Goal: Information Seeking & Learning: Learn about a topic

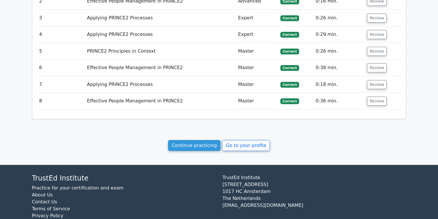
scroll to position [675, 0]
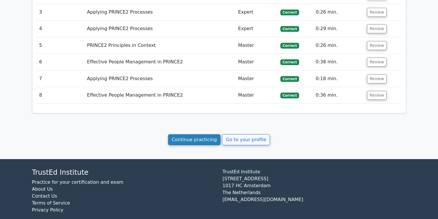
click at [202, 134] on link "Continue practicing" at bounding box center [194, 139] width 53 height 11
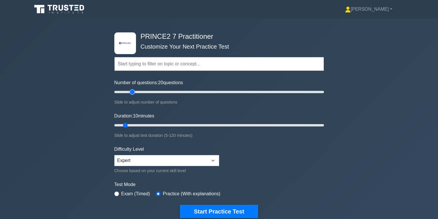
drag, startPoint x: 121, startPoint y: 91, endPoint x: 130, endPoint y: 92, distance: 9.0
type input "20"
click at [130, 92] on input "Number of questions: 20 questions" at bounding box center [219, 91] width 210 height 7
drag, startPoint x: 126, startPoint y: 125, endPoint x: 141, endPoint y: 124, distance: 15.0
type input "20"
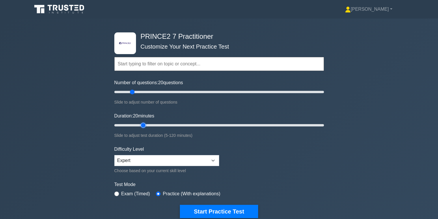
click at [141, 124] on input "Duration: 20 minutes" at bounding box center [219, 125] width 210 height 7
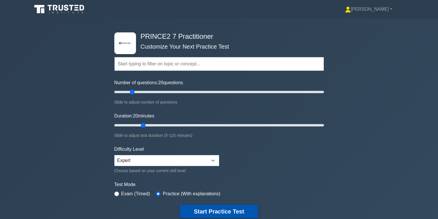
click at [208, 209] on button "Start Practice Test" at bounding box center [219, 210] width 78 height 13
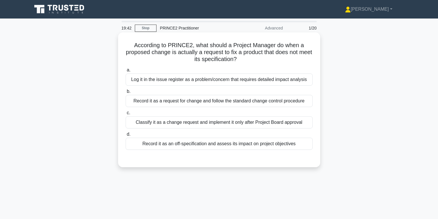
click at [219, 140] on div "Record it as an off-specification and assess its impact on project objectives" at bounding box center [219, 143] width 187 height 12
click at [126, 136] on input "d. Record it as an off-specification and assess its impact on project objectives" at bounding box center [126, 134] width 0 height 4
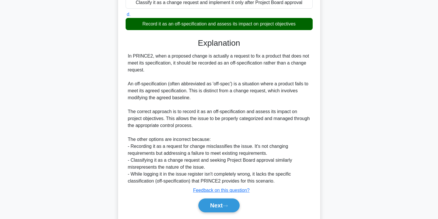
scroll to position [138, 0]
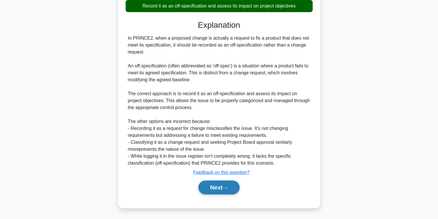
click at [221, 189] on button "Next" at bounding box center [218, 187] width 41 height 14
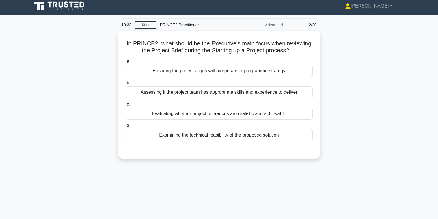
scroll to position [0, 0]
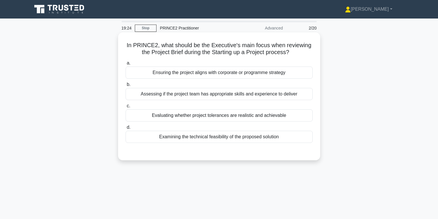
click at [206, 75] on div "Ensuring the project aligns with corporate or programme strategy" at bounding box center [219, 72] width 187 height 12
click at [126, 65] on input "a. Ensuring the project aligns with corporate or programme strategy" at bounding box center [126, 63] width 0 height 4
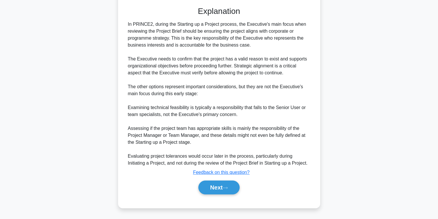
scroll to position [145, 0]
click at [228, 191] on button "Next" at bounding box center [218, 187] width 41 height 14
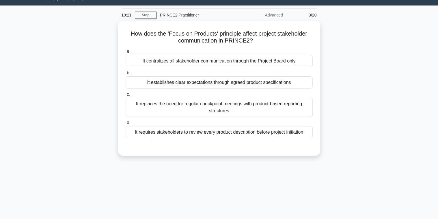
scroll to position [0, 0]
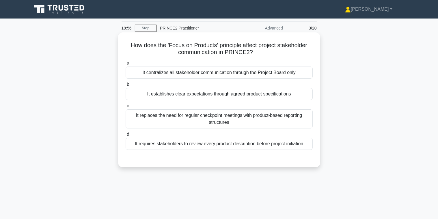
click at [199, 122] on div "It replaces the need for regular checkpoint meetings with product-based reporti…" at bounding box center [219, 118] width 187 height 19
click at [126, 108] on input "c. It replaces the need for regular checkpoint meetings with product-based repo…" at bounding box center [126, 106] width 0 height 4
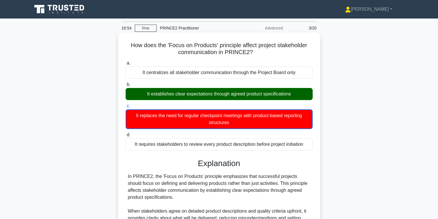
click at [207, 93] on div "It establishes clear expectations through agreed product specifications" at bounding box center [219, 94] width 187 height 12
click at [126, 86] on input "b. It establishes clear expectations through agreed product specifications" at bounding box center [126, 85] width 0 height 4
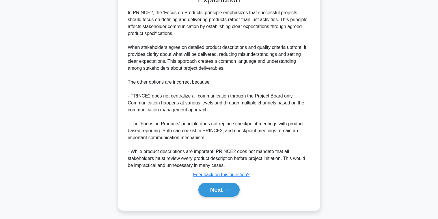
scroll to position [165, 0]
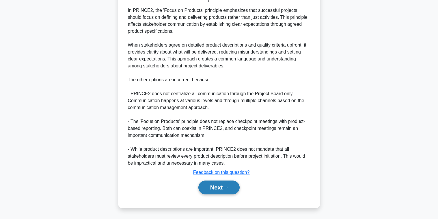
click at [223, 186] on button "Next" at bounding box center [218, 187] width 41 height 14
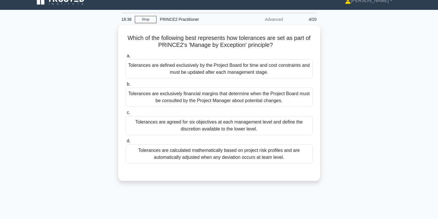
scroll to position [7, 0]
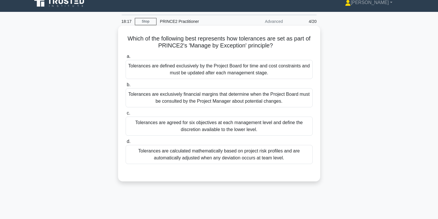
click at [219, 128] on div "Tolerances are agreed for six objectives at each management level and define th…" at bounding box center [219, 125] width 187 height 19
click at [126, 115] on input "c. Tolerances are agreed for six objectives at each management level and define…" at bounding box center [126, 113] width 0 height 4
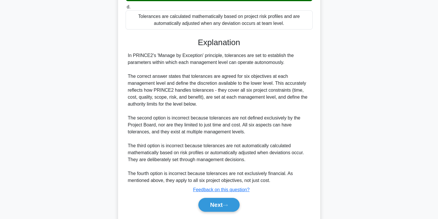
scroll to position [158, 0]
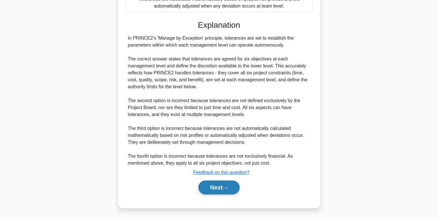
click at [220, 183] on button "Next" at bounding box center [218, 187] width 41 height 14
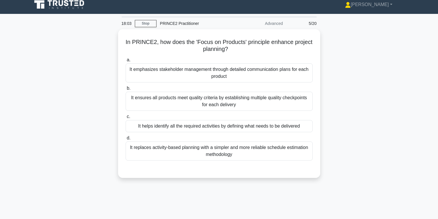
scroll to position [0, 0]
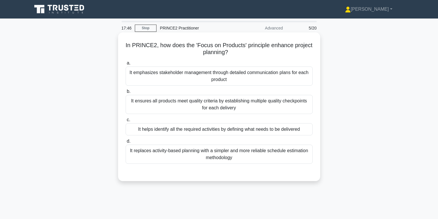
click at [185, 130] on div "It helps identify all the required activities by defining what needs to be deli…" at bounding box center [219, 129] width 187 height 12
click at [126, 122] on input "c. It helps identify all the required activities by defining what needs to be d…" at bounding box center [126, 120] width 0 height 4
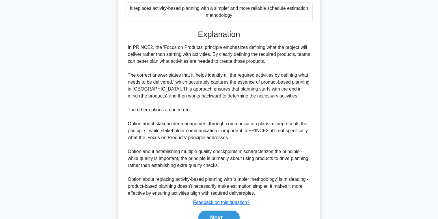
scroll to position [172, 0]
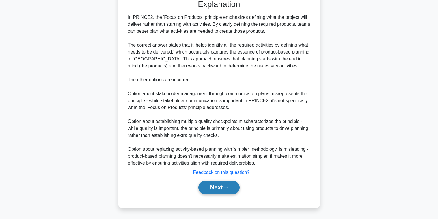
click at [226, 186] on button "Next" at bounding box center [218, 187] width 41 height 14
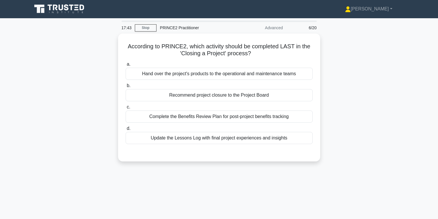
scroll to position [0, 0]
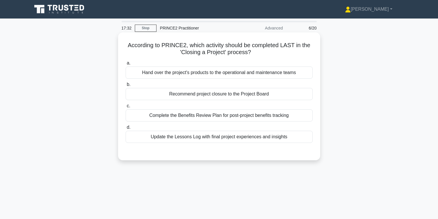
click at [226, 92] on div "Recommend project closure to the Project Board" at bounding box center [219, 94] width 187 height 12
click at [126, 86] on input "b. Recommend project closure to the Project Board" at bounding box center [126, 85] width 0 height 4
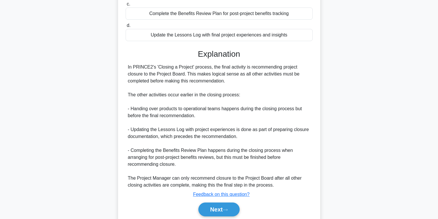
scroll to position [124, 0]
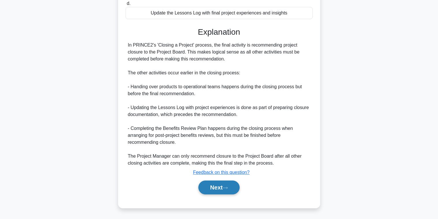
click at [222, 183] on button "Next" at bounding box center [218, 187] width 41 height 14
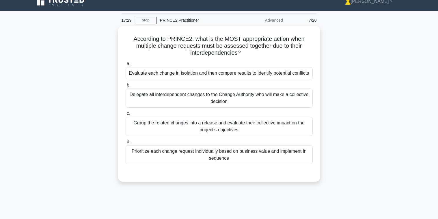
scroll to position [0, 0]
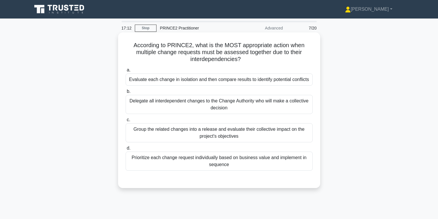
click at [217, 133] on div "Group the related changes into a release and evaluate their collective impact o…" at bounding box center [219, 132] width 187 height 19
click at [126, 122] on input "c. Group the related changes into a release and evaluate their collective impac…" at bounding box center [126, 120] width 0 height 4
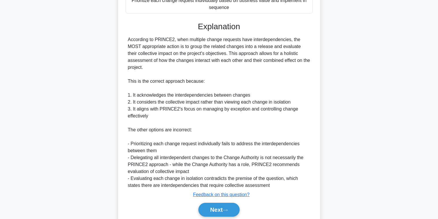
scroll to position [179, 0]
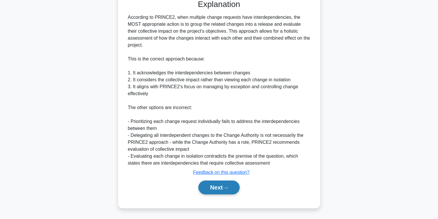
click at [228, 188] on icon at bounding box center [225, 187] width 5 height 3
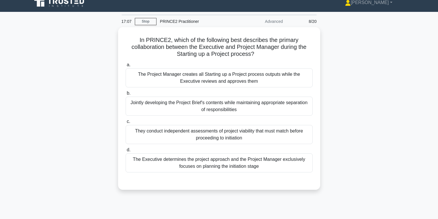
scroll to position [0, 0]
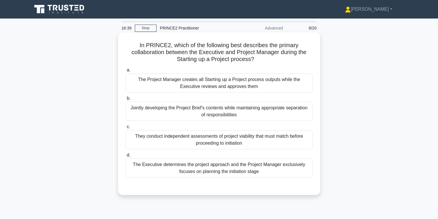
click at [215, 113] on div "Jointly developing the Project Brief's contents while maintaining appropriate s…" at bounding box center [219, 111] width 187 height 19
click at [126, 100] on input "b. Jointly developing the Project Brief's contents while maintaining appropriat…" at bounding box center [126, 98] width 0 height 4
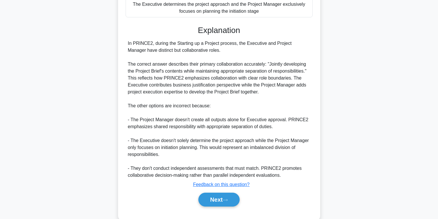
scroll to position [172, 0]
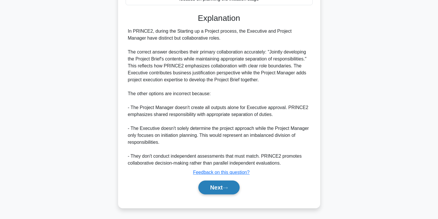
click at [223, 186] on button "Next" at bounding box center [218, 187] width 41 height 14
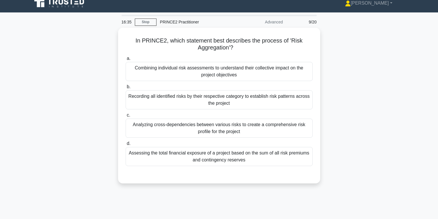
scroll to position [0, 0]
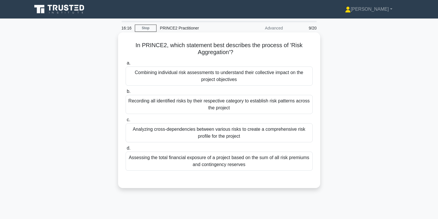
click at [236, 136] on div "Analyzing cross-dependencies between various risks to create a comprehensive ri…" at bounding box center [219, 132] width 187 height 19
click at [126, 122] on input "c. Analyzing cross-dependencies between various risks to create a comprehensive…" at bounding box center [126, 120] width 0 height 4
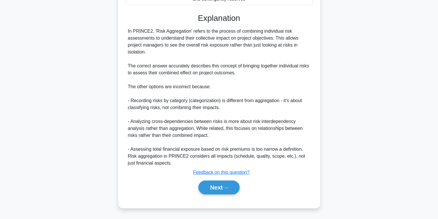
scroll to position [166, 0]
click at [218, 184] on button "Next" at bounding box center [218, 187] width 41 height 14
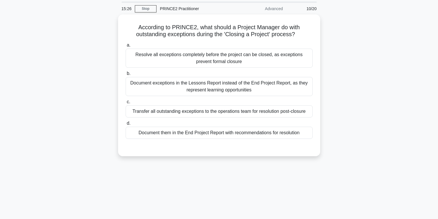
scroll to position [0, 0]
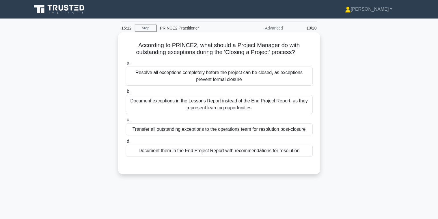
click at [227, 152] on div "Document them in the End Project Report with recommendations for resolution" at bounding box center [219, 150] width 187 height 12
click at [126, 143] on input "d. Document them in the End Project Report with recommendations for resolution" at bounding box center [126, 141] width 0 height 4
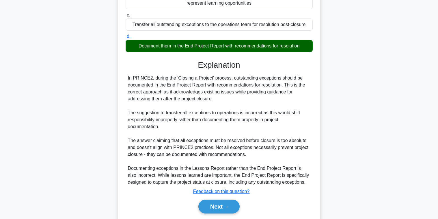
scroll to position [124, 0]
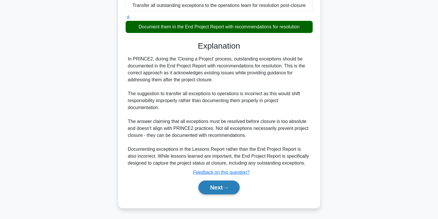
click at [219, 186] on button "Next" at bounding box center [218, 187] width 41 height 14
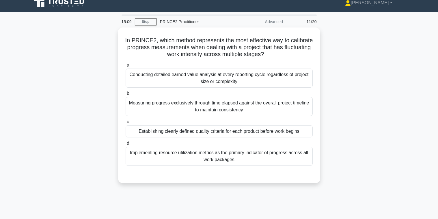
scroll to position [0, 0]
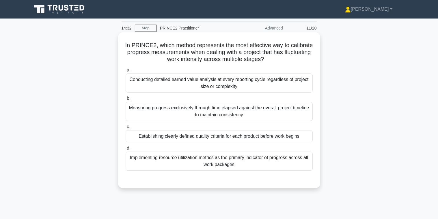
click at [232, 166] on div "Implementing resource utilization metrics as the primary indicator of progress …" at bounding box center [219, 160] width 187 height 19
click at [126, 150] on input "d. Implementing resource utilization metrics as the primary indicator of progre…" at bounding box center [126, 148] width 0 height 4
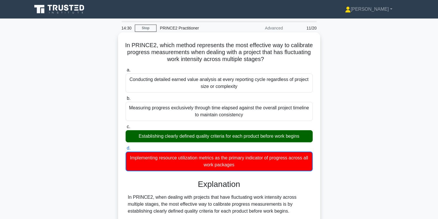
click at [223, 135] on div "Establishing clearly defined quality criteria for each product before work begi…" at bounding box center [219, 136] width 187 height 12
click at [126, 128] on input "c. Establishing clearly defined quality criteria for each product before work b…" at bounding box center [126, 127] width 0 height 4
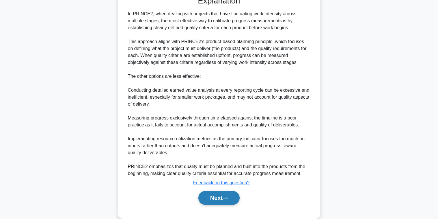
scroll to position [193, 0]
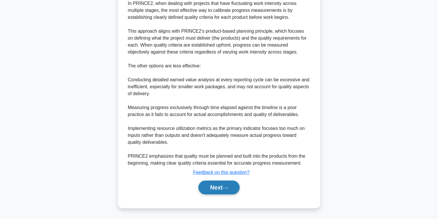
click at [221, 186] on button "Next" at bounding box center [218, 187] width 41 height 14
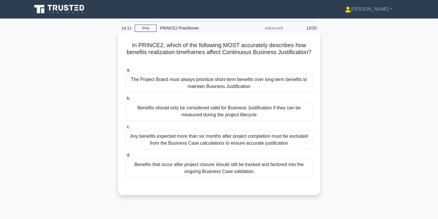
scroll to position [29, 0]
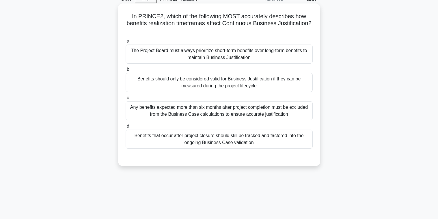
click at [222, 141] on div "Benefits that occur after project closure should still be tracked and factored …" at bounding box center [219, 138] width 187 height 19
click at [126, 128] on input "d. Benefits that occur after project closure should still be tracked and factor…" at bounding box center [126, 126] width 0 height 4
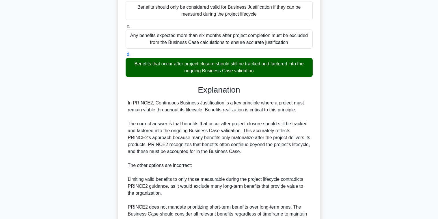
scroll to position [173, 0]
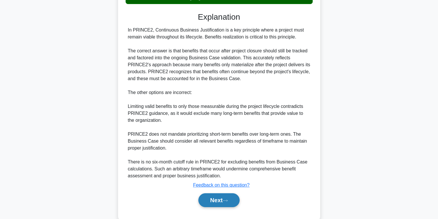
click at [228, 196] on button "Next" at bounding box center [218, 200] width 41 height 14
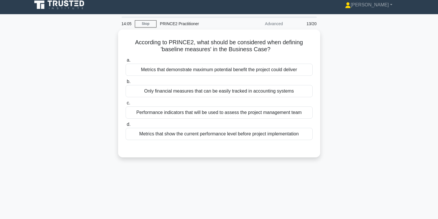
scroll to position [0, 0]
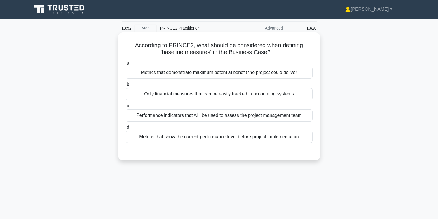
click at [220, 116] on div "Performance indicators that will be used to assess the project management team" at bounding box center [219, 115] width 187 height 12
click at [126, 108] on input "c. Performance indicators that will be used to assess the project management te…" at bounding box center [126, 106] width 0 height 4
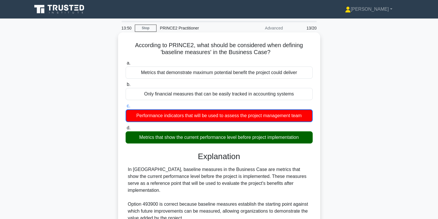
click at [223, 137] on div "Metrics that show the current performance level before project implementation" at bounding box center [219, 137] width 187 height 12
click at [126, 130] on input "d. Metrics that show the current performance level before project implementation" at bounding box center [126, 128] width 0 height 4
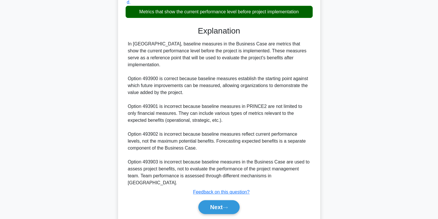
scroll to position [131, 0]
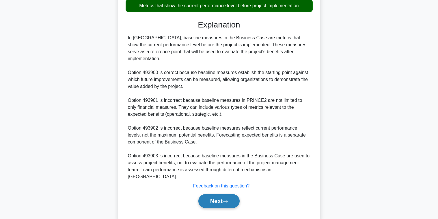
click at [213, 194] on button "Next" at bounding box center [218, 201] width 41 height 14
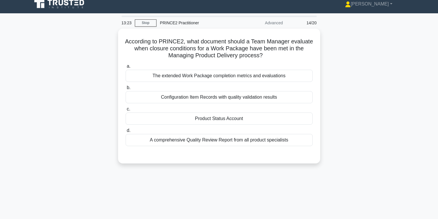
scroll to position [0, 0]
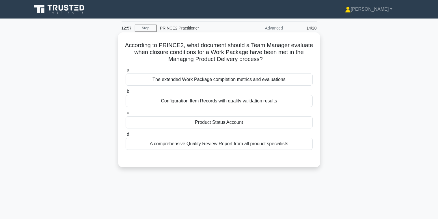
click at [224, 123] on div "Product Status Account" at bounding box center [219, 122] width 187 height 12
click at [126, 115] on input "c. Product Status Account" at bounding box center [126, 113] width 0 height 4
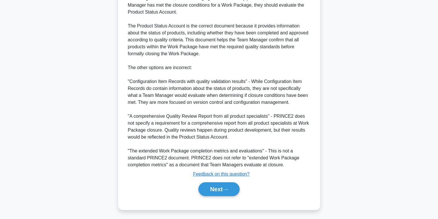
scroll to position [179, 0]
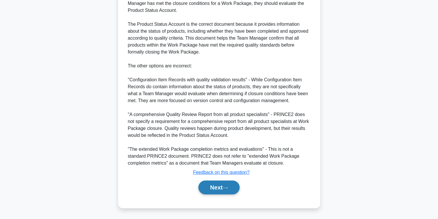
click at [235, 187] on button "Next" at bounding box center [218, 187] width 41 height 14
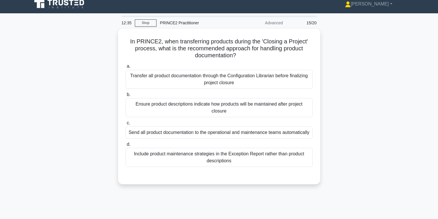
scroll to position [0, 0]
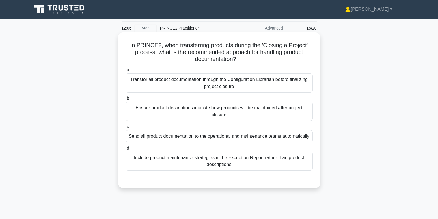
click at [210, 112] on div "Ensure product descriptions indicate how products will be maintained after proj…" at bounding box center [219, 111] width 187 height 19
click at [126, 100] on input "b. Ensure product descriptions indicate how products will be maintained after p…" at bounding box center [126, 98] width 0 height 4
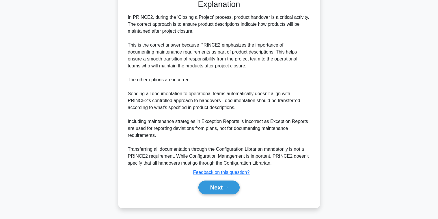
scroll to position [186, 0]
click at [228, 185] on button "Next" at bounding box center [218, 187] width 41 height 14
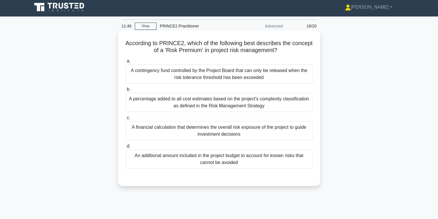
scroll to position [0, 0]
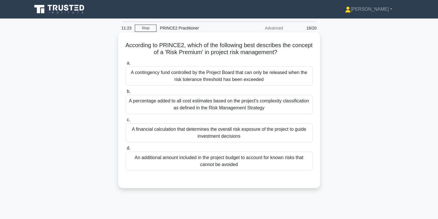
click at [228, 165] on div "An additional amount included in the project budget to account for known risks …" at bounding box center [219, 160] width 187 height 19
click at [126, 150] on input "d. An additional amount included in the project budget to account for known ris…" at bounding box center [126, 148] width 0 height 4
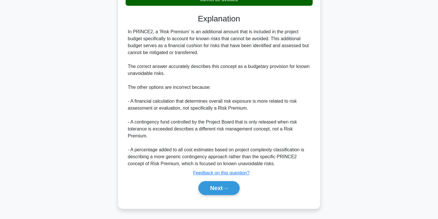
scroll to position [165, 0]
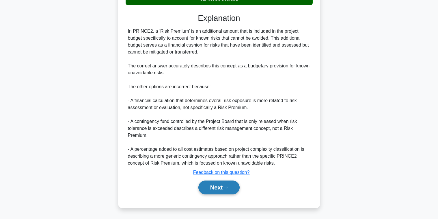
click at [222, 186] on button "Next" at bounding box center [218, 187] width 41 height 14
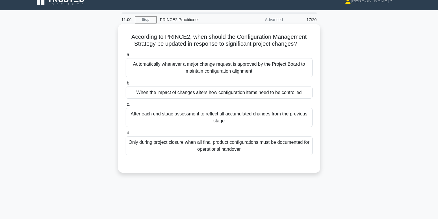
scroll to position [0, 0]
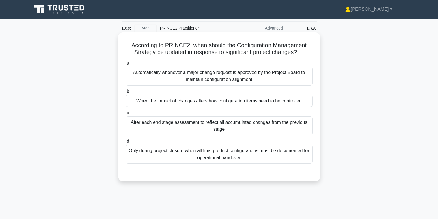
click at [225, 100] on div "When the impact of changes alters how configuration items need to be controlled" at bounding box center [219, 101] width 187 height 12
click at [126, 93] on input "b. When the impact of changes alters how configuration items need to be control…" at bounding box center [126, 91] width 0 height 4
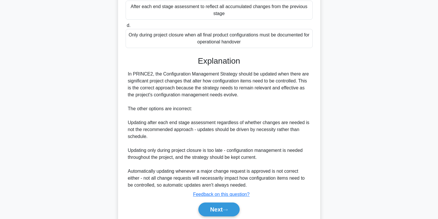
scroll to position [138, 0]
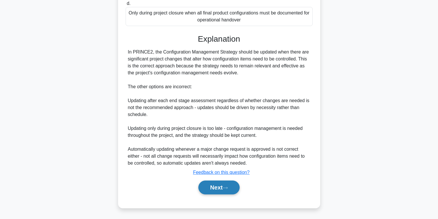
click at [222, 181] on button "Next" at bounding box center [218, 187] width 41 height 14
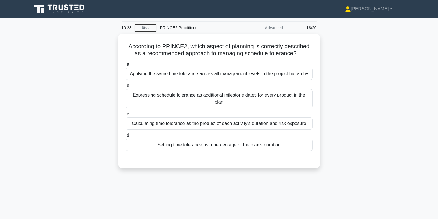
scroll to position [0, 0]
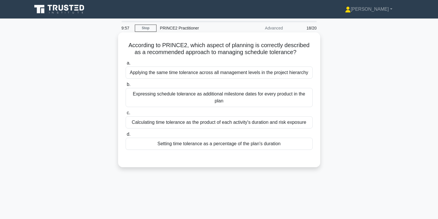
click at [212, 116] on div "Calculating time tolerance as the product of each activity's duration and risk …" at bounding box center [219, 122] width 187 height 12
click at [126, 115] on input "c. Calculating time tolerance as the product of each activity's duration and ri…" at bounding box center [126, 113] width 0 height 4
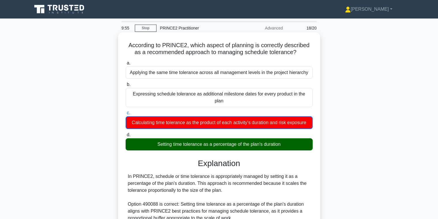
click at [217, 138] on div "Setting time tolerance as a percentage of the plan's duration" at bounding box center [219, 144] width 187 height 12
click at [126, 137] on input "d. Setting time tolerance as a percentage of the plan's duration" at bounding box center [126, 135] width 0 height 4
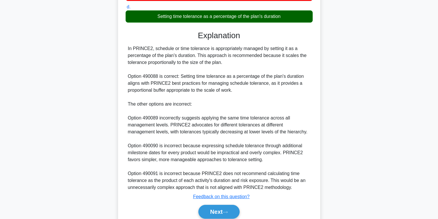
scroll to position [145, 0]
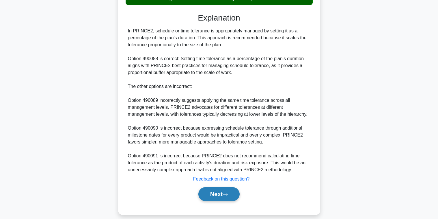
click at [225, 193] on icon at bounding box center [225, 194] width 5 height 3
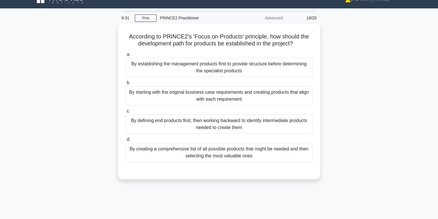
scroll to position [0, 0]
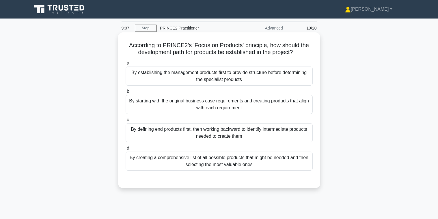
click at [215, 133] on div "By defining end products first, then working backward to identify intermediate …" at bounding box center [219, 132] width 187 height 19
click at [126, 122] on input "c. By defining end products first, then working backward to identify intermedia…" at bounding box center [126, 120] width 0 height 4
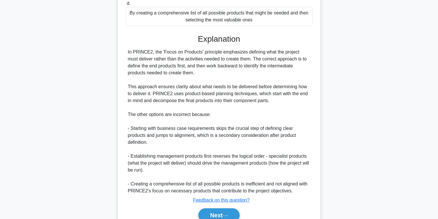
scroll to position [172, 0]
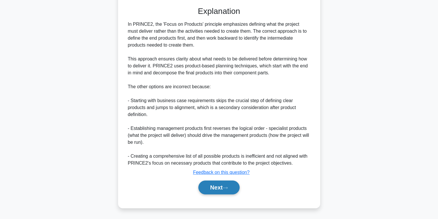
click at [215, 185] on button "Next" at bounding box center [218, 187] width 41 height 14
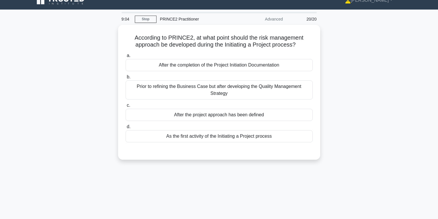
scroll to position [0, 0]
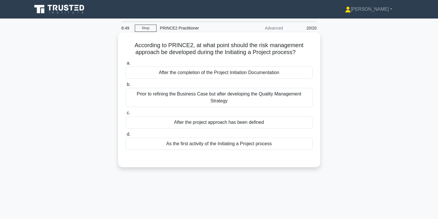
click at [233, 98] on div "Prior to refining the Business Case but after developing the Quality Management…" at bounding box center [219, 97] width 187 height 19
click at [126, 86] on input "b. Prior to refining the Business Case but after developing the Quality Managem…" at bounding box center [126, 85] width 0 height 4
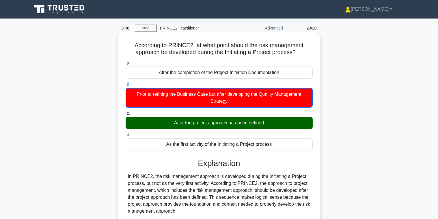
click at [245, 123] on div "After the project approach has been defined" at bounding box center [219, 123] width 187 height 12
click at [126, 115] on input "c. After the project approach has been defined" at bounding box center [126, 113] width 0 height 4
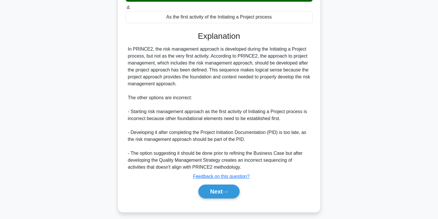
scroll to position [131, 0]
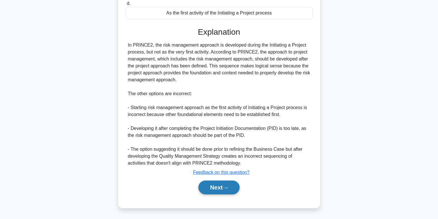
click at [219, 185] on button "Next" at bounding box center [218, 187] width 41 height 14
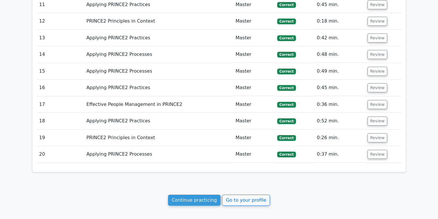
scroll to position [808, 0]
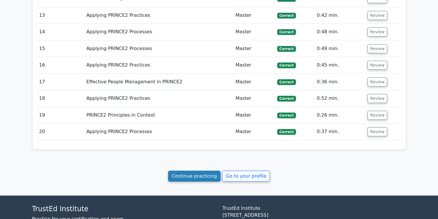
click at [196, 170] on link "Continue practicing" at bounding box center [194, 175] width 53 height 11
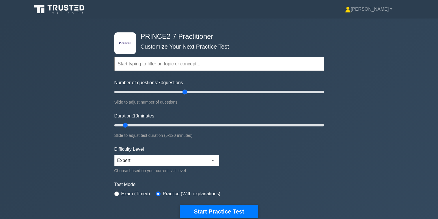
drag, startPoint x: 121, startPoint y: 91, endPoint x: 186, endPoint y: 99, distance: 64.9
type input "70"
click at [186, 95] on input "Number of questions: 70 questions" at bounding box center [219, 91] width 210 height 7
drag, startPoint x: 125, startPoint y: 123, endPoint x: 324, endPoint y: 130, distance: 199.3
type input "120"
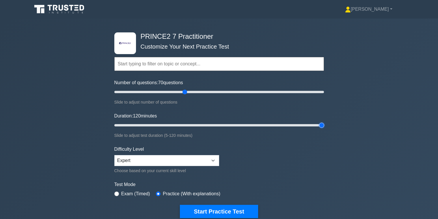
click at [324, 128] on input "Duration: 120 minutes" at bounding box center [219, 125] width 210 height 7
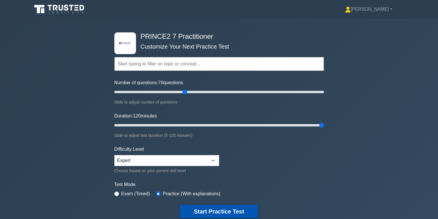
click at [229, 210] on button "Start Practice Test" at bounding box center [219, 210] width 78 height 13
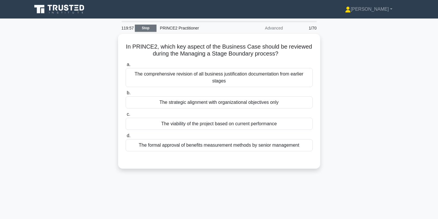
click at [148, 27] on link "Stop" at bounding box center [146, 28] width 22 height 7
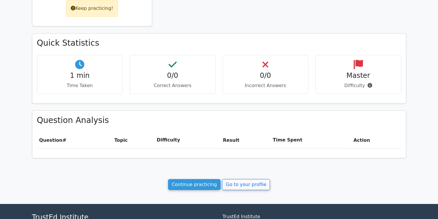
scroll to position [202, 0]
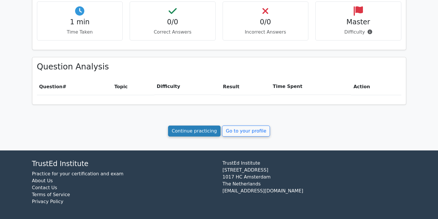
click at [201, 130] on link "Continue practicing" at bounding box center [194, 130] width 53 height 11
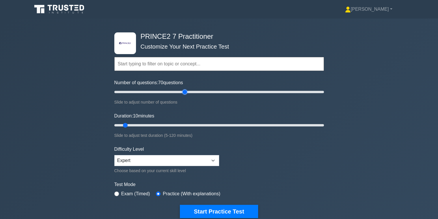
drag, startPoint x: 123, startPoint y: 92, endPoint x: 186, endPoint y: 98, distance: 63.3
type input "70"
click at [186, 95] on input "Number of questions: 70 questions" at bounding box center [219, 91] width 210 height 7
drag, startPoint x: 126, startPoint y: 125, endPoint x: 391, endPoint y: 126, distance: 265.6
type input "120"
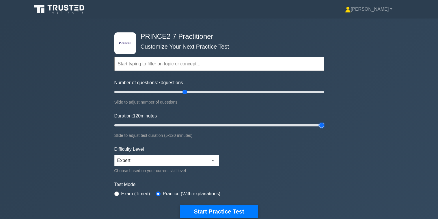
click at [324, 126] on input "Duration: 120 minutes" at bounding box center [219, 125] width 210 height 7
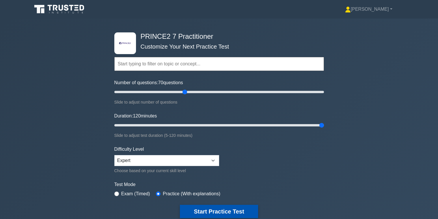
click at [218, 209] on button "Start Practice Test" at bounding box center [219, 210] width 78 height 13
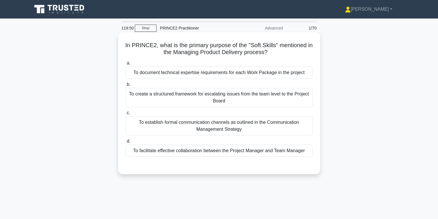
click at [210, 153] on div "To facilitate effective collaboration between the Project Manager and Team Mana…" at bounding box center [219, 150] width 187 height 12
click at [126, 143] on input "d. To facilitate effective collaboration between the Project Manager and Team M…" at bounding box center [126, 141] width 0 height 4
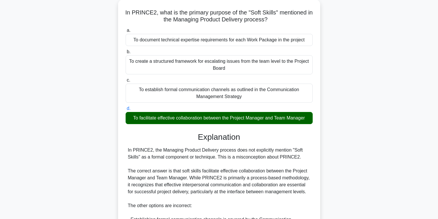
scroll to position [152, 0]
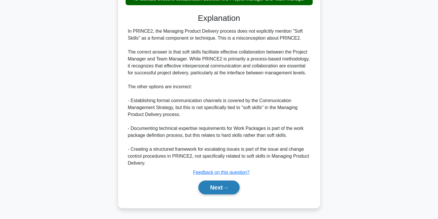
click at [221, 186] on button "Next" at bounding box center [218, 187] width 41 height 14
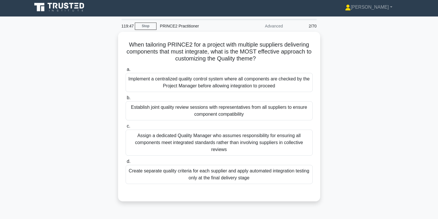
scroll to position [0, 0]
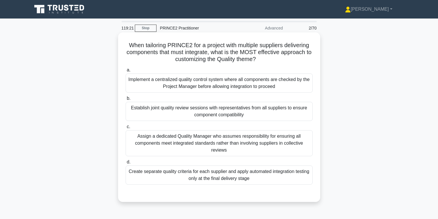
click at [221, 110] on div "Establish joint quality review sessions with representatives from all suppliers…" at bounding box center [219, 111] width 187 height 19
click at [126, 100] on input "b. Establish joint quality review sessions with representatives from all suppli…" at bounding box center [126, 98] width 0 height 4
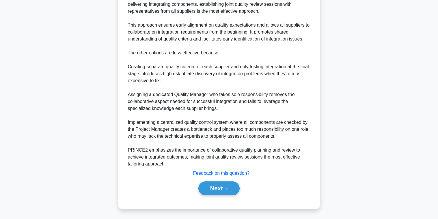
scroll to position [214, 0]
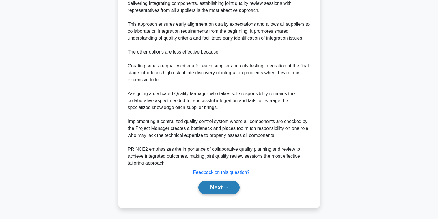
click at [216, 182] on button "Next" at bounding box center [218, 187] width 41 height 14
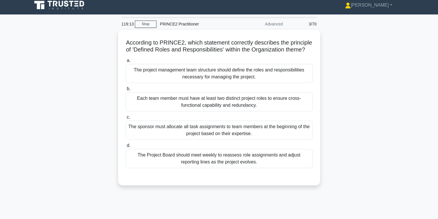
scroll to position [0, 0]
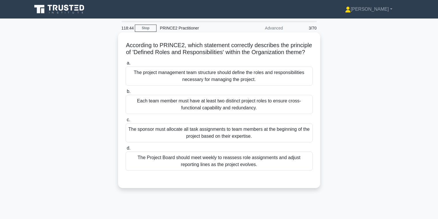
click at [215, 85] on div "The project management team structure should define the roles and responsibilit…" at bounding box center [219, 75] width 187 height 19
click at [126, 65] on input "a. The project management team structure should define the roles and responsibi…" at bounding box center [126, 63] width 0 height 4
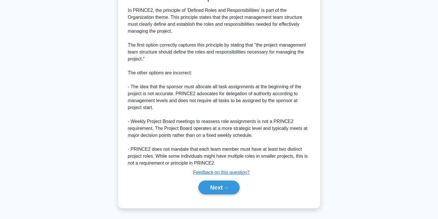
scroll to position [193, 0]
click at [217, 186] on button "Next" at bounding box center [218, 187] width 41 height 14
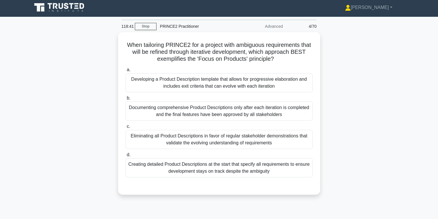
scroll to position [0, 0]
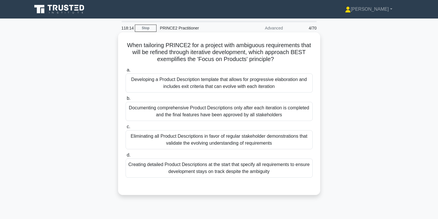
click at [214, 169] on div "Creating detailed Product Descriptions at the start that specify all requiremen…" at bounding box center [219, 167] width 187 height 19
click at [126, 157] on input "d. Creating detailed Product Descriptions at the start that specify all require…" at bounding box center [126, 155] width 0 height 4
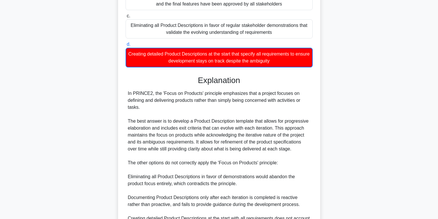
scroll to position [180, 0]
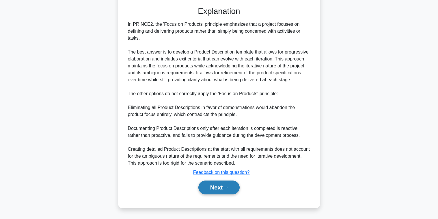
click at [215, 187] on button "Next" at bounding box center [218, 187] width 41 height 14
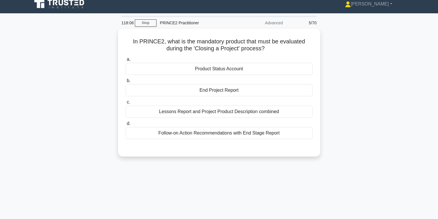
scroll to position [0, 0]
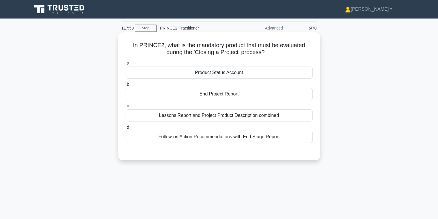
click at [229, 91] on div "End Project Report" at bounding box center [219, 94] width 187 height 12
click at [126, 86] on input "b. End Project Report" at bounding box center [126, 85] width 0 height 4
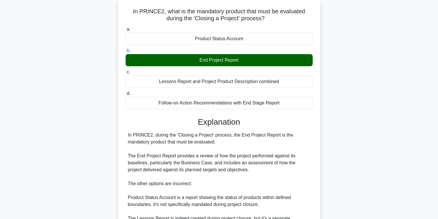
scroll to position [131, 0]
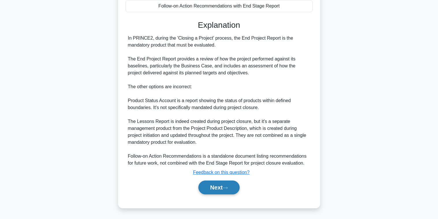
click at [221, 188] on button "Next" at bounding box center [218, 187] width 41 height 14
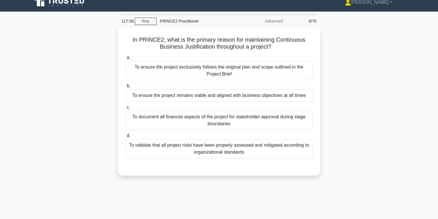
scroll to position [0, 0]
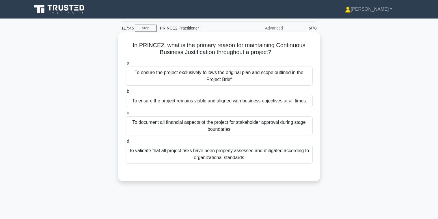
click at [251, 100] on div "To ensure the project remains viable and aligned with business objectives at al…" at bounding box center [219, 101] width 187 height 12
click at [126, 93] on input "b. To ensure the project remains viable and aligned with business objectives at…" at bounding box center [126, 91] width 0 height 4
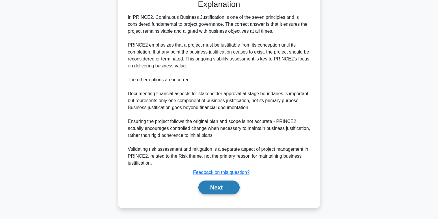
click at [221, 182] on button "Next" at bounding box center [218, 187] width 41 height 14
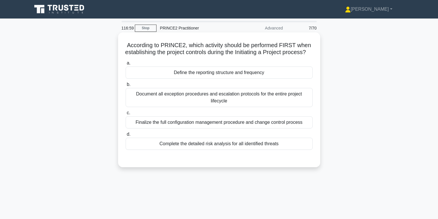
click at [228, 79] on div "Define the reporting structure and frequency" at bounding box center [219, 72] width 187 height 12
click at [126, 65] on input "a. Define the reporting structure and frequency" at bounding box center [126, 63] width 0 height 4
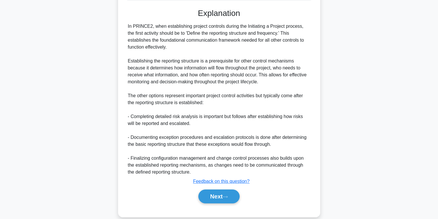
scroll to position [165, 0]
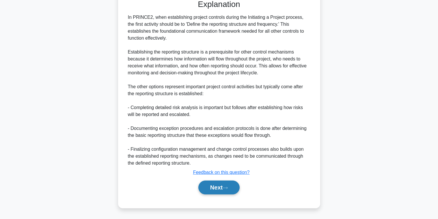
click at [221, 190] on button "Next" at bounding box center [218, 187] width 41 height 14
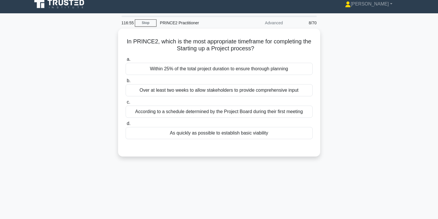
scroll to position [0, 0]
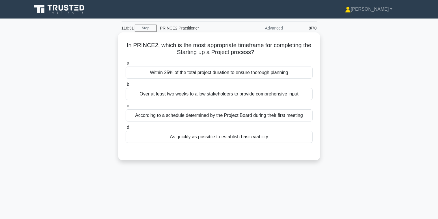
click at [209, 112] on div "According to a schedule determined by the Project Board during their first meet…" at bounding box center [219, 115] width 187 height 12
click at [126, 108] on input "c. According to a schedule determined by the Project Board during their first m…" at bounding box center [126, 106] width 0 height 4
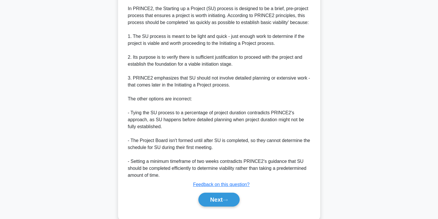
scroll to position [173, 0]
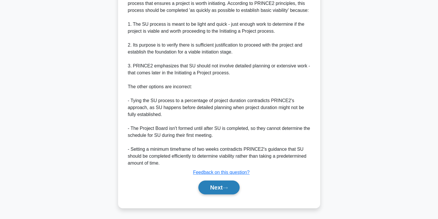
click at [222, 189] on button "Next" at bounding box center [218, 187] width 41 height 14
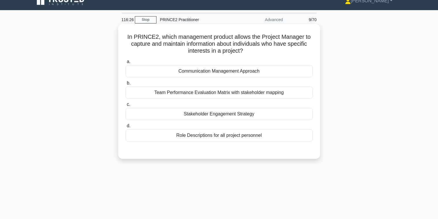
scroll to position [0, 0]
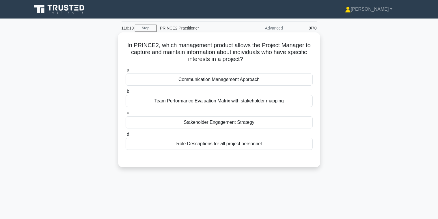
click at [212, 121] on div "Stakeholder Engagement Strategy" at bounding box center [219, 122] width 187 height 12
click at [126, 115] on input "c. Stakeholder Engagement Strategy" at bounding box center [126, 113] width 0 height 4
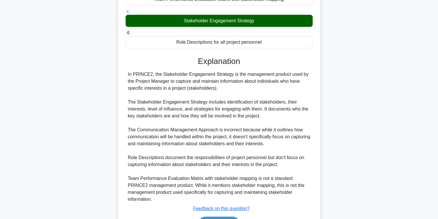
scroll to position [138, 0]
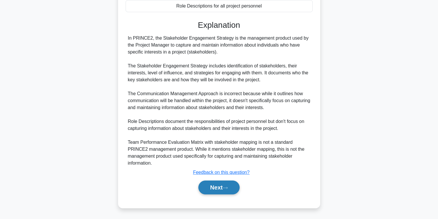
click at [222, 182] on button "Next" at bounding box center [218, 187] width 41 height 14
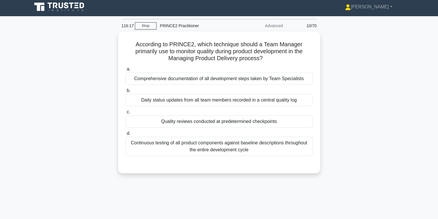
scroll to position [0, 0]
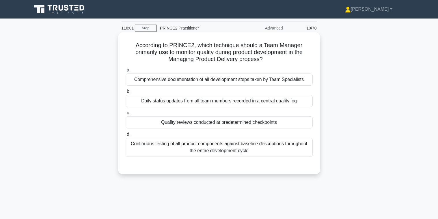
click at [228, 124] on div "Quality reviews conducted at predetermined checkpoints" at bounding box center [219, 122] width 187 height 12
click at [126, 115] on input "c. Quality reviews conducted at predetermined checkpoints" at bounding box center [126, 113] width 0 height 4
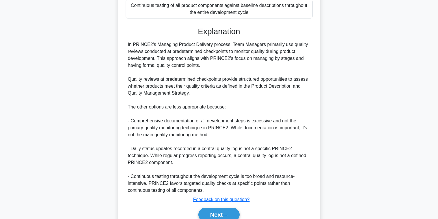
scroll to position [165, 0]
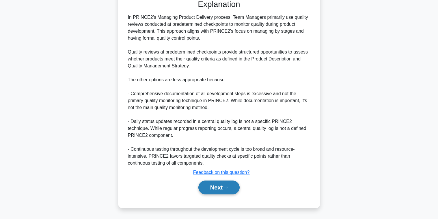
click at [220, 188] on button "Next" at bounding box center [218, 187] width 41 height 14
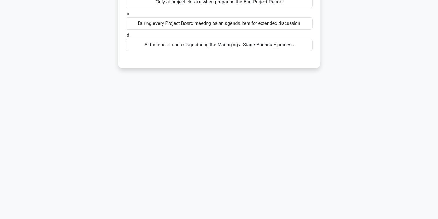
scroll to position [0, 0]
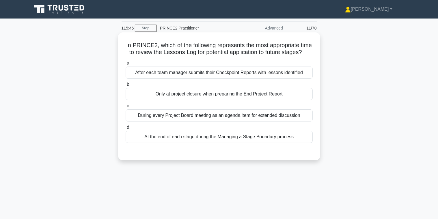
click at [229, 143] on div "At the end of each stage during the Managing a Stage Boundary process" at bounding box center [219, 136] width 187 height 12
click at [126, 129] on input "d. At the end of each stage during the Managing a Stage Boundary process" at bounding box center [126, 127] width 0 height 4
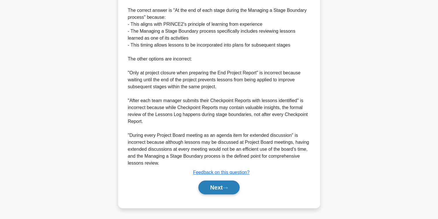
click at [224, 186] on button "Next" at bounding box center [218, 187] width 41 height 14
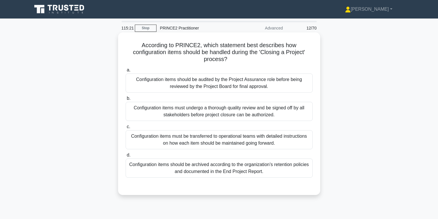
click at [210, 137] on div "Configuration items must be transferred to operational teams with detailed inst…" at bounding box center [219, 139] width 187 height 19
click at [126, 128] on input "c. Configuration items must be transferred to operational teams with detailed i…" at bounding box center [126, 127] width 0 height 4
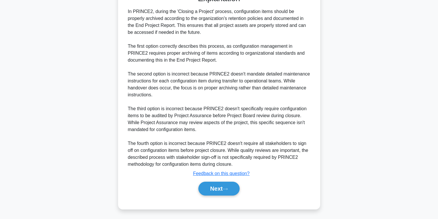
scroll to position [194, 0]
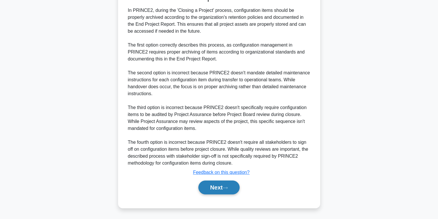
click at [218, 185] on button "Next" at bounding box center [218, 187] width 41 height 14
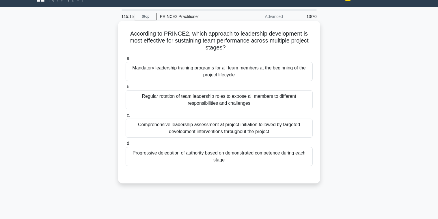
scroll to position [0, 0]
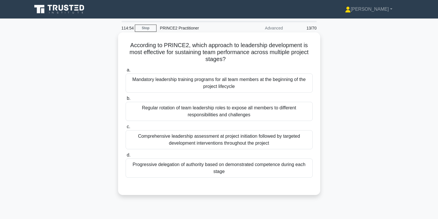
click at [232, 175] on div "Progressive delegation of authority based on demonstrated competence during eac…" at bounding box center [219, 167] width 187 height 19
click at [126, 157] on input "d. Progressive delegation of authority based on demonstrated competence during …" at bounding box center [126, 155] width 0 height 4
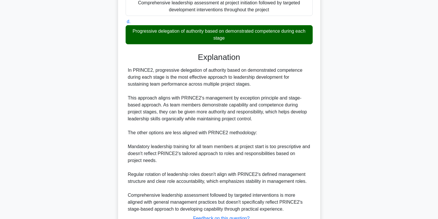
scroll to position [173, 0]
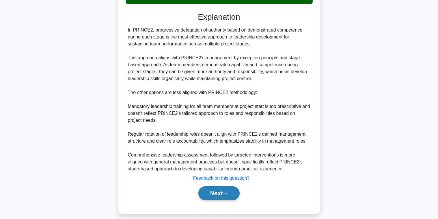
click at [214, 195] on button "Next" at bounding box center [218, 193] width 41 height 14
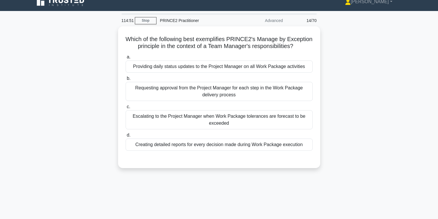
scroll to position [0, 0]
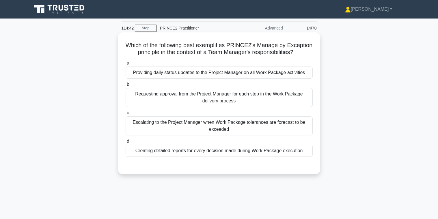
click at [224, 133] on div "Escalating to the Project Manager when Work Package tolerances are forecast to …" at bounding box center [219, 125] width 187 height 19
click at [126, 115] on input "c. Escalating to the Project Manager when Work Package tolerances are forecast …" at bounding box center [126, 113] width 0 height 4
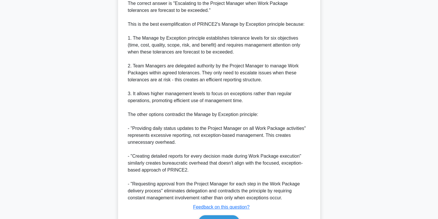
scroll to position [221, 0]
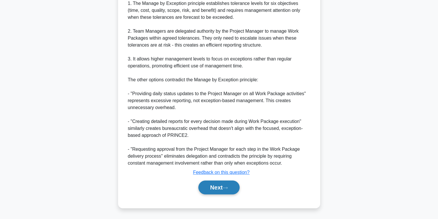
click at [217, 186] on button "Next" at bounding box center [218, 187] width 41 height 14
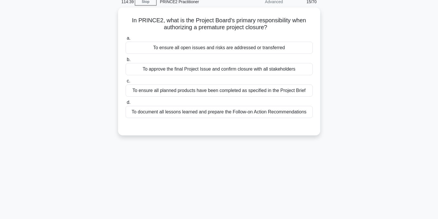
scroll to position [0, 0]
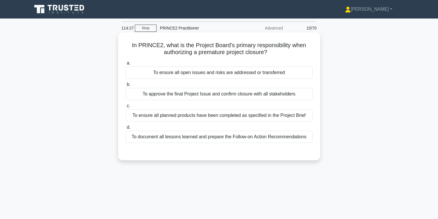
click at [219, 139] on div "To document all lessons learned and prepare the Follow-on Action Recommendations" at bounding box center [219, 136] width 187 height 12
click at [126, 129] on input "d. To document all lessons learned and prepare the Follow-on Action Recommendat…" at bounding box center [126, 127] width 0 height 4
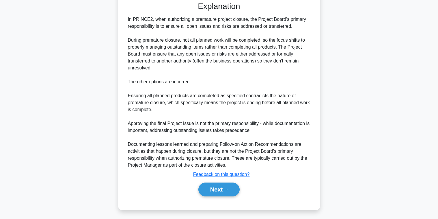
scroll to position [152, 0]
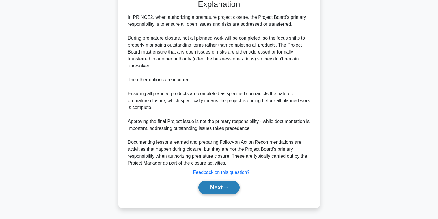
click at [220, 189] on button "Next" at bounding box center [218, 187] width 41 height 14
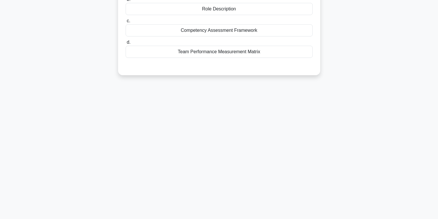
scroll to position [0, 0]
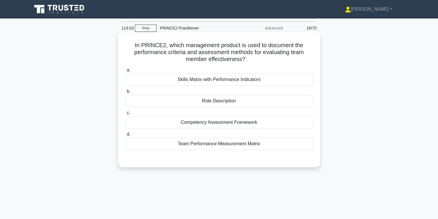
click at [233, 122] on div "Competency Assessment Framework" at bounding box center [219, 122] width 187 height 12
click at [126, 115] on input "c. Competency Assessment Framework" at bounding box center [126, 113] width 0 height 4
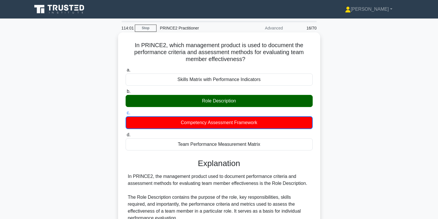
click at [242, 103] on div "Role Description" at bounding box center [219, 101] width 187 height 12
click at [126, 93] on input "b. Role Description" at bounding box center [126, 91] width 0 height 4
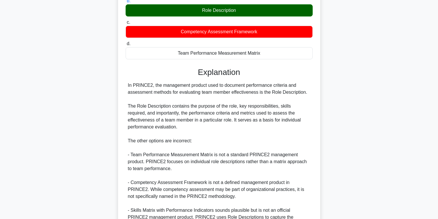
scroll to position [152, 0]
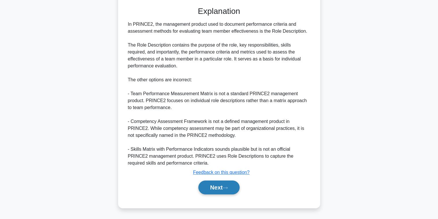
click at [222, 185] on button "Next" at bounding box center [218, 187] width 41 height 14
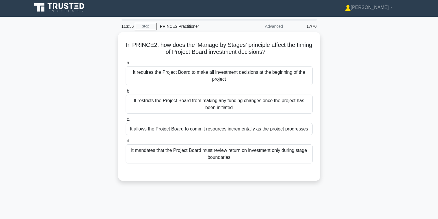
scroll to position [0, 0]
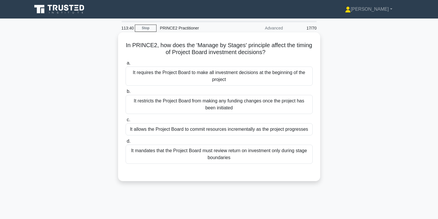
click at [229, 128] on div "It allows the Project Board to commit resources incrementally as the project pr…" at bounding box center [219, 129] width 187 height 12
click at [126, 122] on input "c. It allows the Project Board to commit resources incrementally as the project…" at bounding box center [126, 120] width 0 height 4
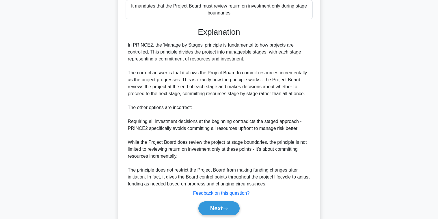
scroll to position [172, 0]
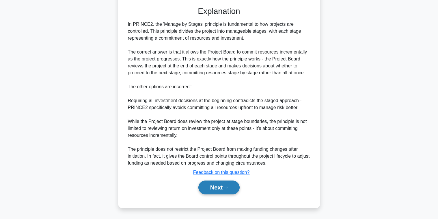
click at [225, 187] on button "Next" at bounding box center [218, 187] width 41 height 14
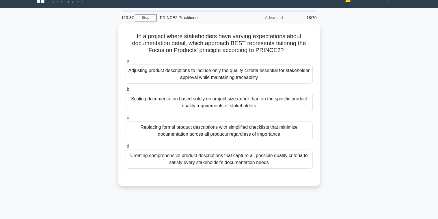
scroll to position [0, 0]
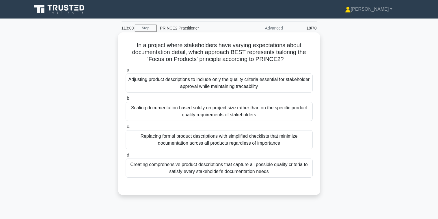
click at [216, 86] on div "Adjusting product descriptions to include only the quality criteria essential f…" at bounding box center [219, 82] width 187 height 19
click at [126, 72] on input "a. Adjusting product descriptions to include only the quality criteria essentia…" at bounding box center [126, 70] width 0 height 4
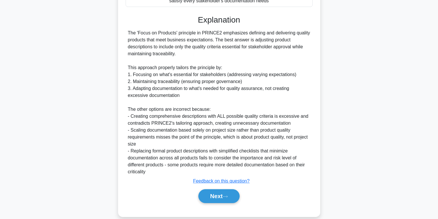
scroll to position [179, 0]
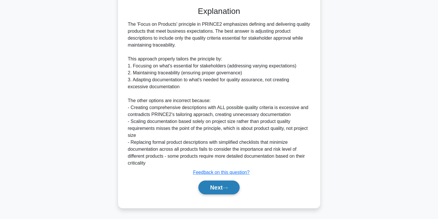
click at [222, 187] on button "Next" at bounding box center [218, 187] width 41 height 14
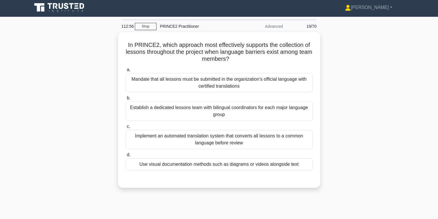
scroll to position [0, 0]
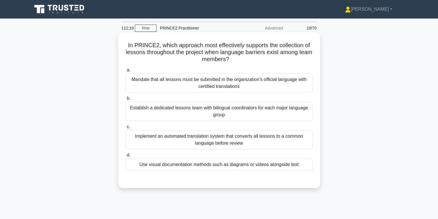
click at [229, 83] on div "Mandate that all lessons must be submitted in the organization's official langu…" at bounding box center [219, 82] width 187 height 19
click at [126, 72] on input "a. Mandate that all lessons must be submitted in the organization's official la…" at bounding box center [126, 70] width 0 height 4
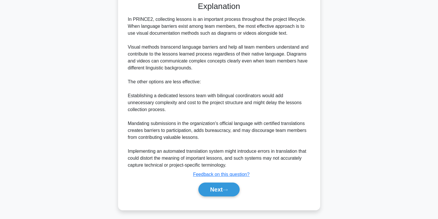
scroll to position [180, 0]
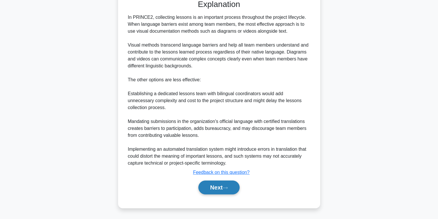
click at [222, 186] on button "Next" at bounding box center [218, 187] width 41 height 14
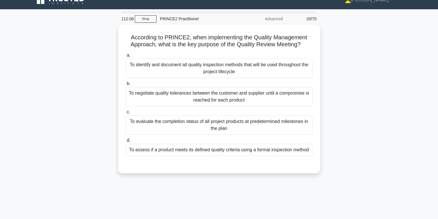
scroll to position [0, 0]
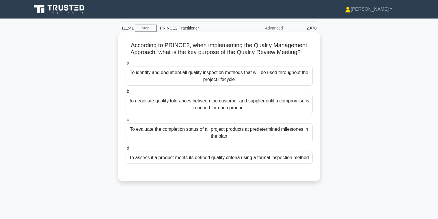
click at [240, 160] on div "To assess if a product meets its defined quality criteria using a formal inspec…" at bounding box center [219, 157] width 187 height 12
click at [126, 150] on input "d. To assess if a product meets its defined quality criteria using a formal ins…" at bounding box center [126, 148] width 0 height 4
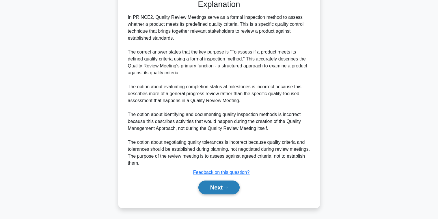
click at [218, 181] on button "Next" at bounding box center [218, 187] width 41 height 14
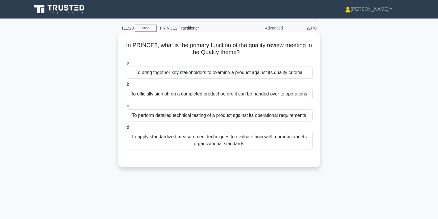
click at [217, 142] on div "To apply standardized measurement techniques to evaluate how well a product mee…" at bounding box center [219, 139] width 187 height 19
click at [126, 129] on input "d. To apply standardized measurement techniques to evaluate how well a product …" at bounding box center [126, 127] width 0 height 4
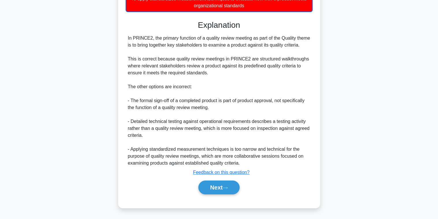
scroll to position [138, 0]
click at [227, 185] on button "Next" at bounding box center [218, 187] width 41 height 14
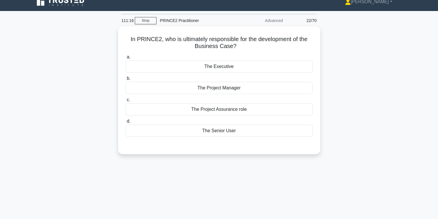
scroll to position [0, 0]
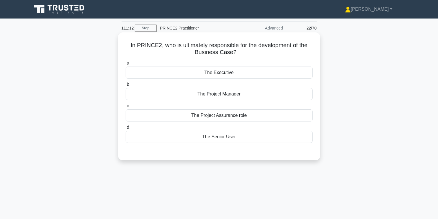
click at [220, 70] on div "The Executive" at bounding box center [219, 72] width 187 height 12
click at [126, 65] on input "a. The Executive" at bounding box center [126, 63] width 0 height 4
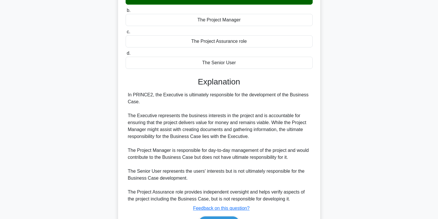
scroll to position [110, 0]
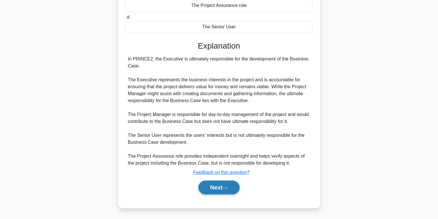
click at [218, 184] on button "Next" at bounding box center [218, 187] width 41 height 14
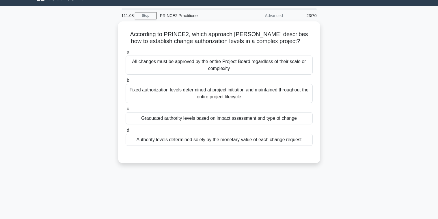
scroll to position [7, 0]
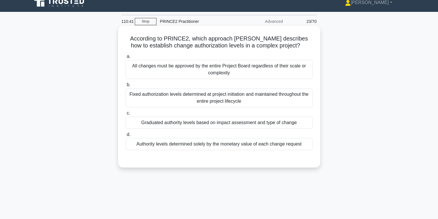
click at [227, 124] on div "Graduated authority levels based on impact assessment and type of change" at bounding box center [219, 122] width 187 height 12
click at [126, 115] on input "c. Graduated authority levels based on impact assessment and type of change" at bounding box center [126, 113] width 0 height 4
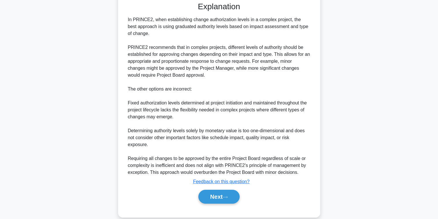
scroll to position [172, 0]
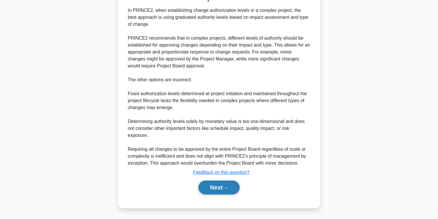
click at [228, 188] on icon at bounding box center [225, 187] width 5 height 3
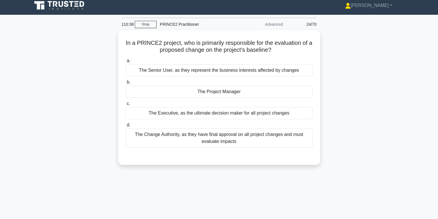
scroll to position [0, 0]
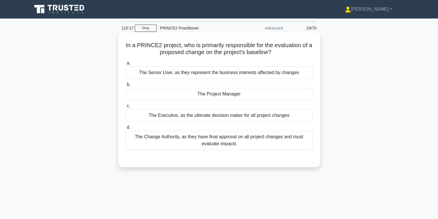
click at [240, 113] on div "The Executive, as the ultimate decision maker for all project changes" at bounding box center [219, 115] width 187 height 12
click at [126, 108] on input "c. The Executive, as the ultimate decision maker for all project changes" at bounding box center [126, 106] width 0 height 4
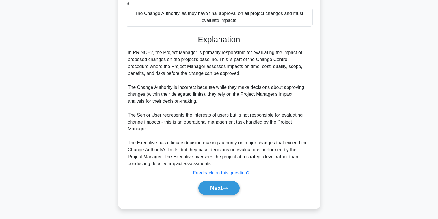
scroll to position [124, 0]
click at [226, 182] on button "Next" at bounding box center [218, 187] width 41 height 14
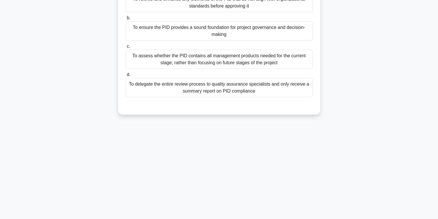
scroll to position [0, 0]
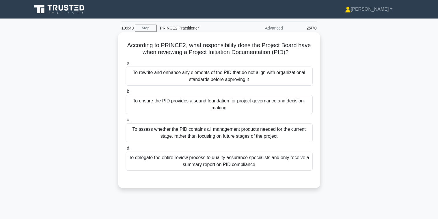
click at [197, 103] on div "To ensure the PID provides a sound foundation for project governance and decisi…" at bounding box center [219, 104] width 187 height 19
click at [126, 93] on input "b. To ensure the PID provides a sound foundation for project governance and dec…" at bounding box center [126, 91] width 0 height 4
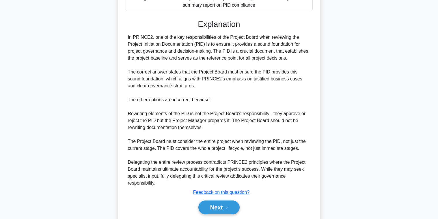
scroll to position [179, 0]
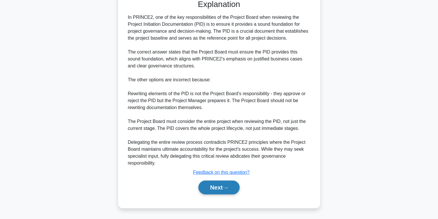
click at [212, 185] on button "Next" at bounding box center [218, 187] width 41 height 14
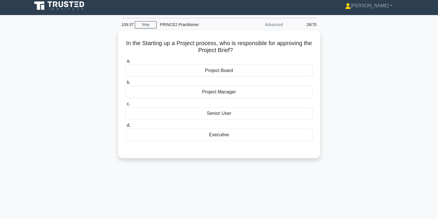
scroll to position [0, 0]
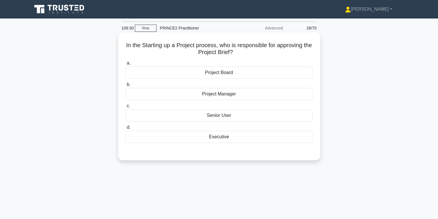
click at [228, 73] on div "Project Board" at bounding box center [219, 72] width 187 height 12
click at [126, 65] on input "a. Project Board" at bounding box center [126, 63] width 0 height 4
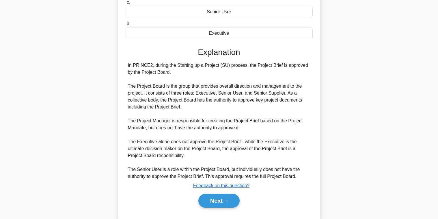
scroll to position [117, 0]
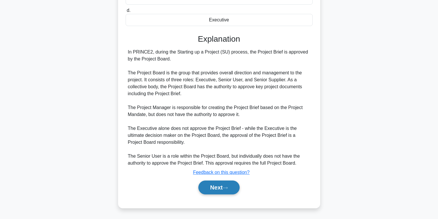
click at [220, 189] on button "Next" at bounding box center [218, 187] width 41 height 14
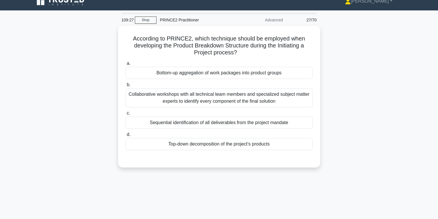
scroll to position [0, 0]
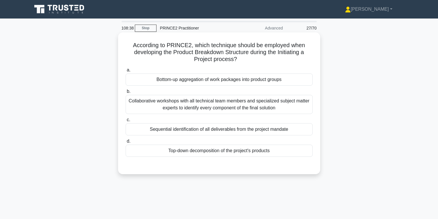
click at [204, 150] on div "Top-down decomposition of the project's products" at bounding box center [219, 150] width 187 height 12
click at [126, 143] on input "d. Top-down decomposition of the project's products" at bounding box center [126, 141] width 0 height 4
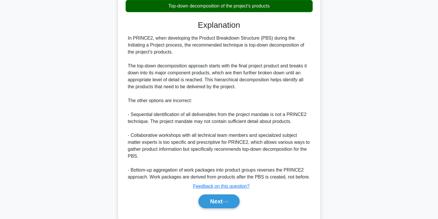
scroll to position [158, 0]
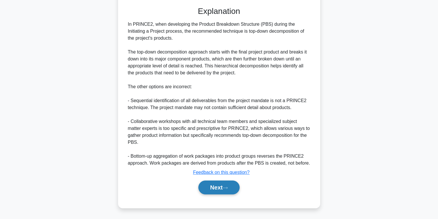
click at [216, 181] on button "Next" at bounding box center [218, 187] width 41 height 14
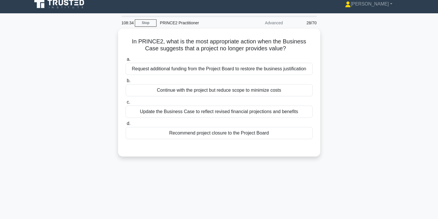
scroll to position [0, 0]
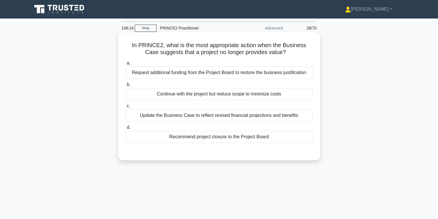
click at [220, 138] on div "Recommend project closure to the Project Board" at bounding box center [219, 136] width 187 height 12
click at [126, 129] on input "d. Recommend project closure to the Project Board" at bounding box center [126, 127] width 0 height 4
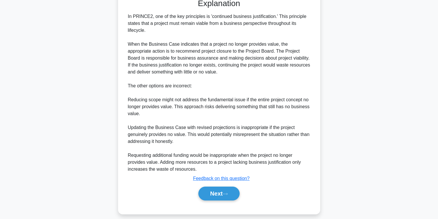
scroll to position [158, 0]
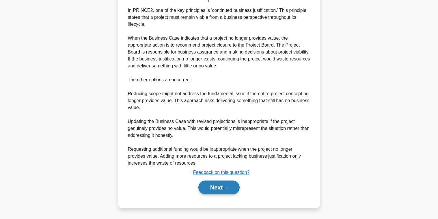
click at [217, 187] on button "Next" at bounding box center [218, 187] width 41 height 14
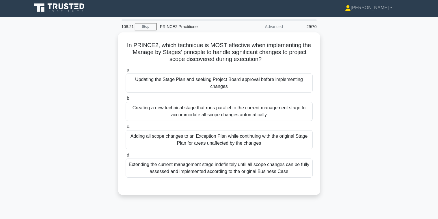
scroll to position [0, 0]
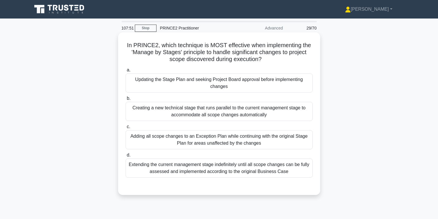
click at [210, 83] on div "Updating the Stage Plan and seeking Project Board approval before implementing …" at bounding box center [219, 82] width 187 height 19
click at [126, 72] on input "a. Updating the Stage Plan and seeking Project Board approval before implementi…" at bounding box center [126, 70] width 0 height 4
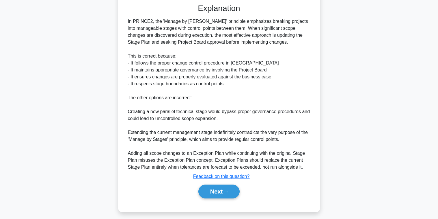
scroll to position [186, 0]
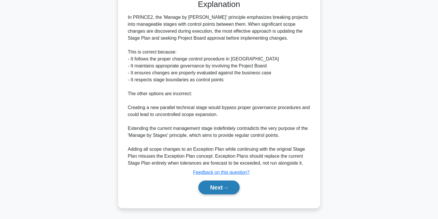
click at [227, 186] on button "Next" at bounding box center [218, 187] width 41 height 14
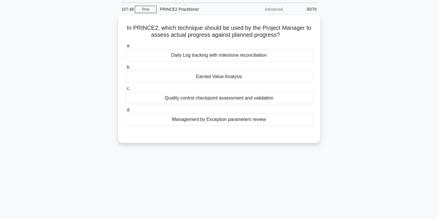
scroll to position [7, 0]
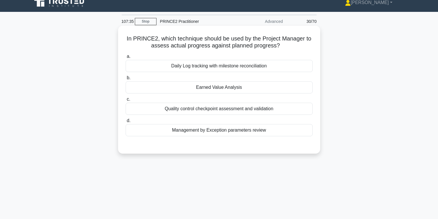
click at [219, 88] on div "Earned Value Analysis" at bounding box center [219, 87] width 187 height 12
click at [126, 80] on input "b. Earned Value Analysis" at bounding box center [126, 78] width 0 height 4
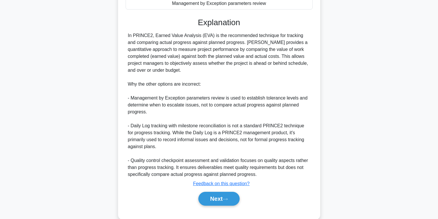
scroll to position [145, 0]
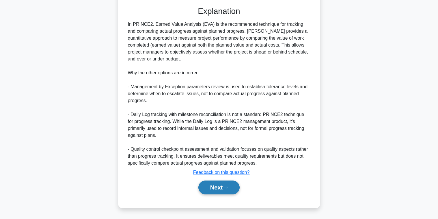
click at [217, 189] on button "Next" at bounding box center [218, 187] width 41 height 14
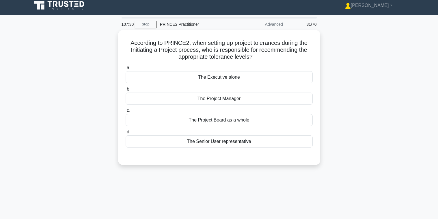
scroll to position [0, 0]
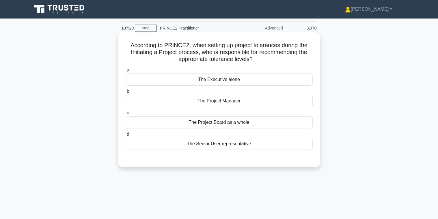
click at [227, 122] on div "The Project Board as a whole" at bounding box center [219, 122] width 187 height 12
click at [126, 115] on input "c. The Project Board as a whole" at bounding box center [126, 113] width 0 height 4
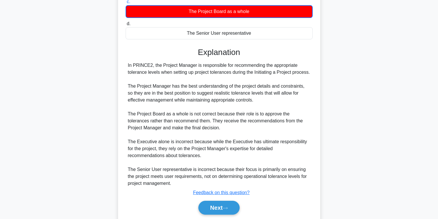
scroll to position [131, 0]
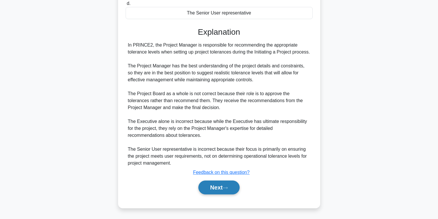
click at [214, 186] on button "Next" at bounding box center [218, 187] width 41 height 14
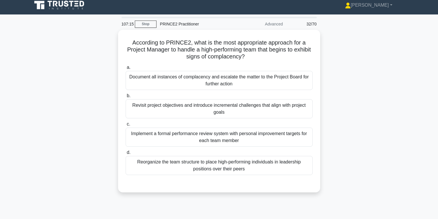
scroll to position [0, 0]
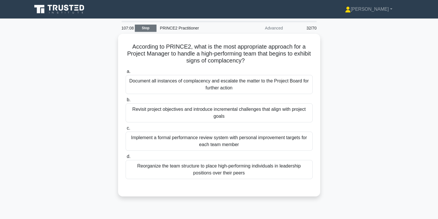
click at [143, 28] on link "Stop" at bounding box center [146, 28] width 22 height 7
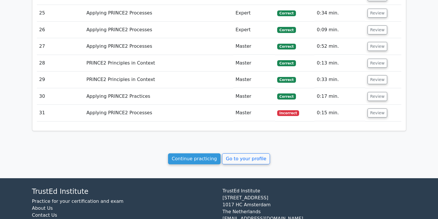
scroll to position [1021, 0]
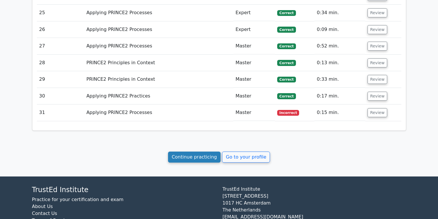
click at [198, 151] on link "Continue practicing" at bounding box center [194, 156] width 53 height 11
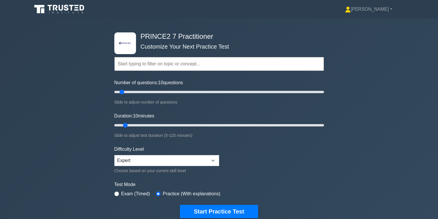
click at [157, 37] on h4 "PRINCE2 7 Practitioner" at bounding box center [216, 36] width 157 height 8
click at [123, 38] on icon ".st0{fill-rule:evenodd;clip-rule:evenodd;fill:#000041;} .st1{fill-rule:evenodd;…" at bounding box center [125, 43] width 13 height 13
click at [72, 7] on icon at bounding box center [59, 9] width 55 height 11
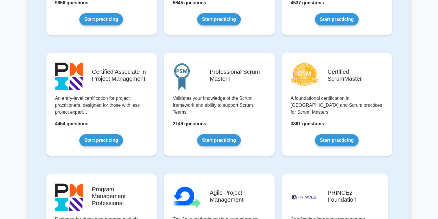
scroll to position [231, 0]
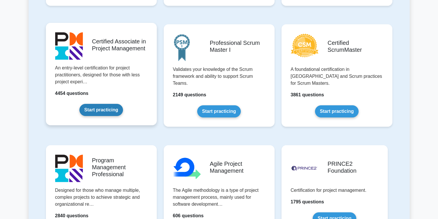
click at [105, 111] on link "Start practicing" at bounding box center [101, 110] width 44 height 12
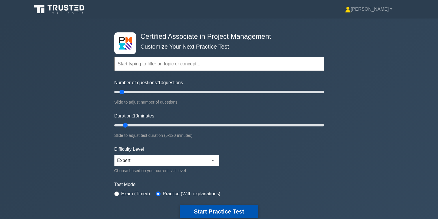
click at [213, 210] on button "Start Practice Test" at bounding box center [219, 210] width 78 height 13
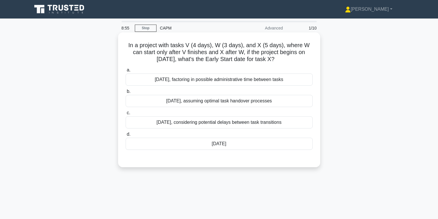
click at [223, 145] on div "[DATE]" at bounding box center [219, 143] width 187 height 12
click at [126, 136] on input "d. [DATE]" at bounding box center [126, 134] width 0 height 4
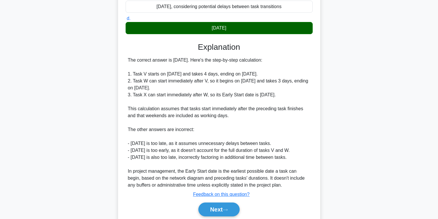
scroll to position [138, 0]
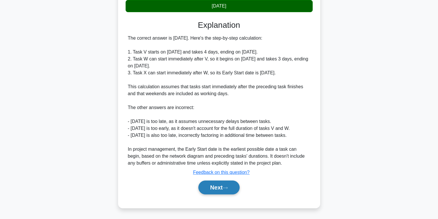
click at [221, 185] on button "Next" at bounding box center [218, 187] width 41 height 14
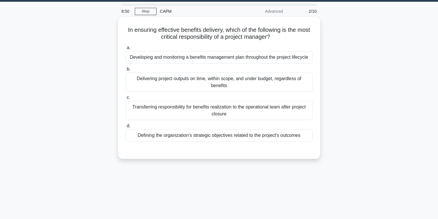
scroll to position [0, 0]
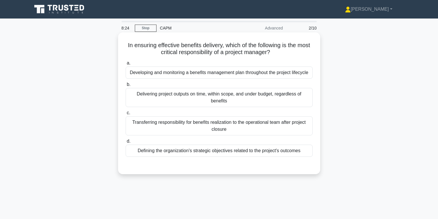
click at [186, 73] on div "Developing and monitoring a benefits management plan throughout the project lif…" at bounding box center [219, 72] width 187 height 12
click at [126, 65] on input "a. Developing and monitoring a benefits management plan throughout the project …" at bounding box center [126, 63] width 0 height 4
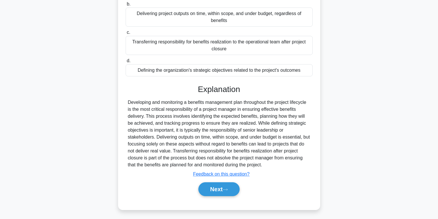
scroll to position [93, 0]
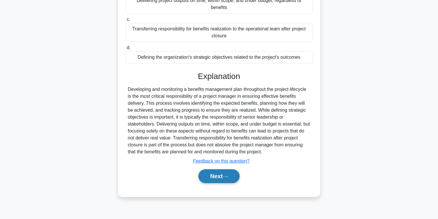
click at [213, 181] on button "Next" at bounding box center [218, 176] width 41 height 14
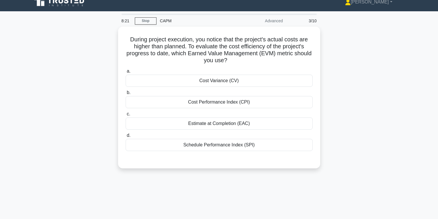
scroll to position [0, 0]
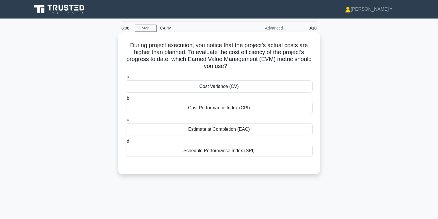
click at [199, 129] on div "Estimate at Completion (EAC)" at bounding box center [219, 129] width 187 height 12
click at [126, 122] on input "c. Estimate at Completion (EAC)" at bounding box center [126, 120] width 0 height 4
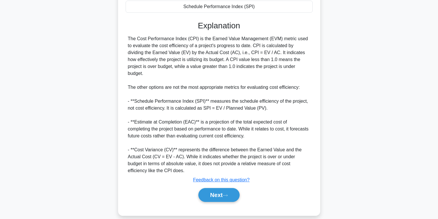
scroll to position [145, 0]
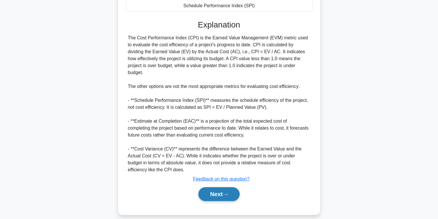
click at [227, 187] on button "Next" at bounding box center [218, 194] width 41 height 14
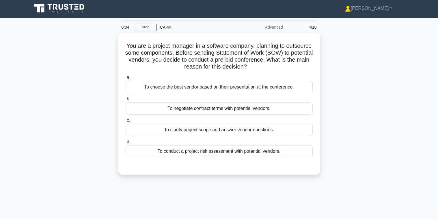
scroll to position [0, 0]
